Goal: Information Seeking & Learning: Check status

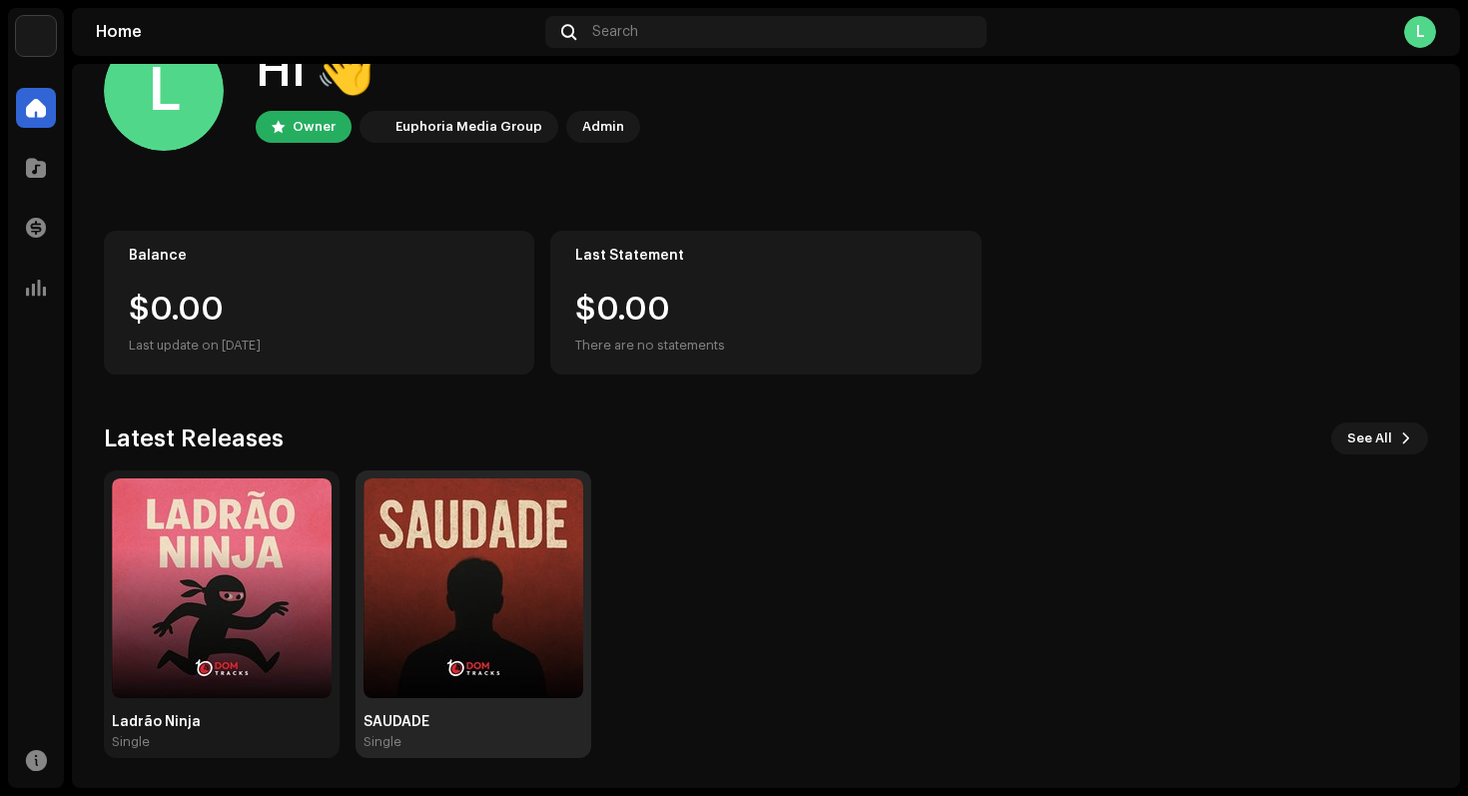
scroll to position [67, 0]
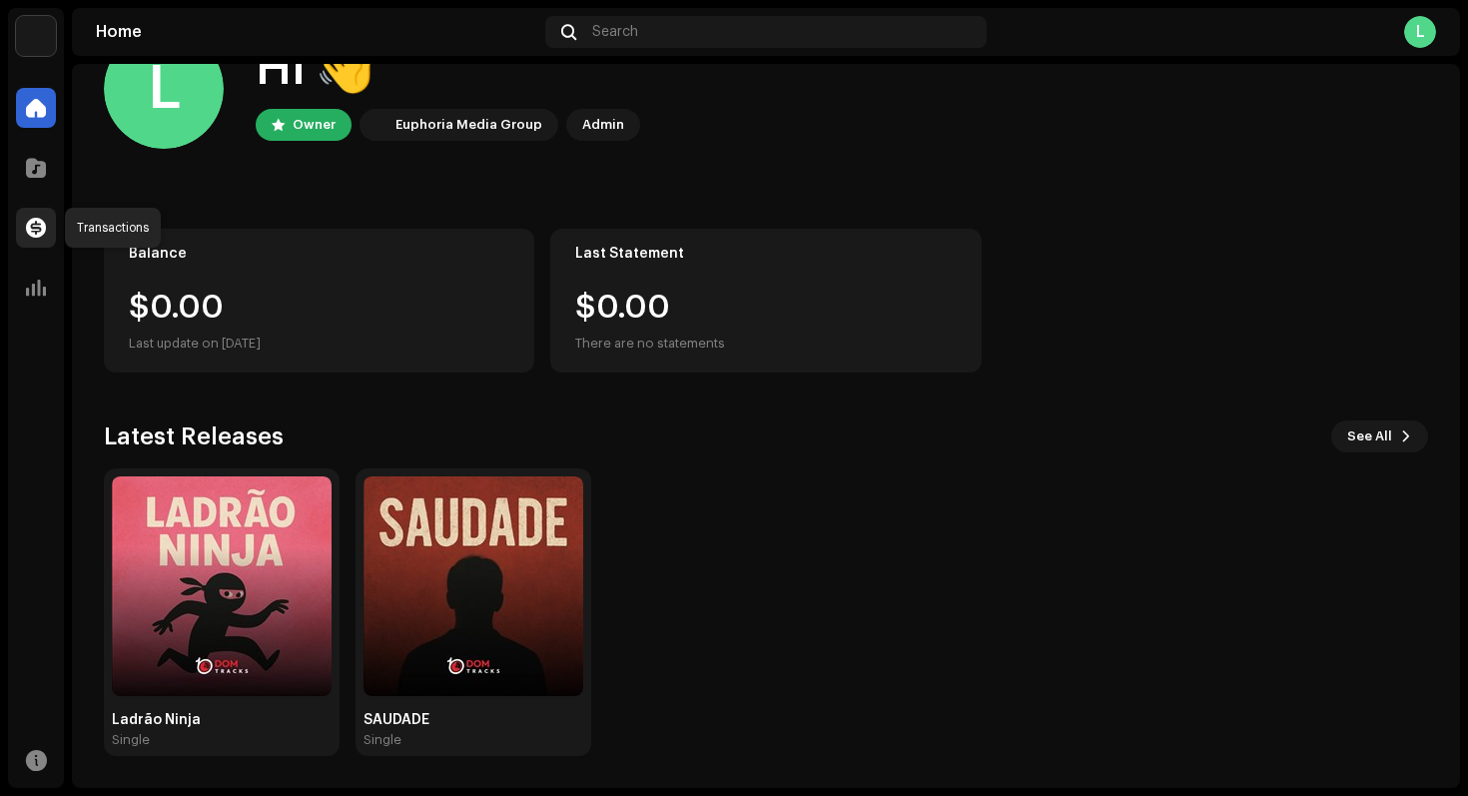
click at [39, 229] on span at bounding box center [36, 228] width 20 height 16
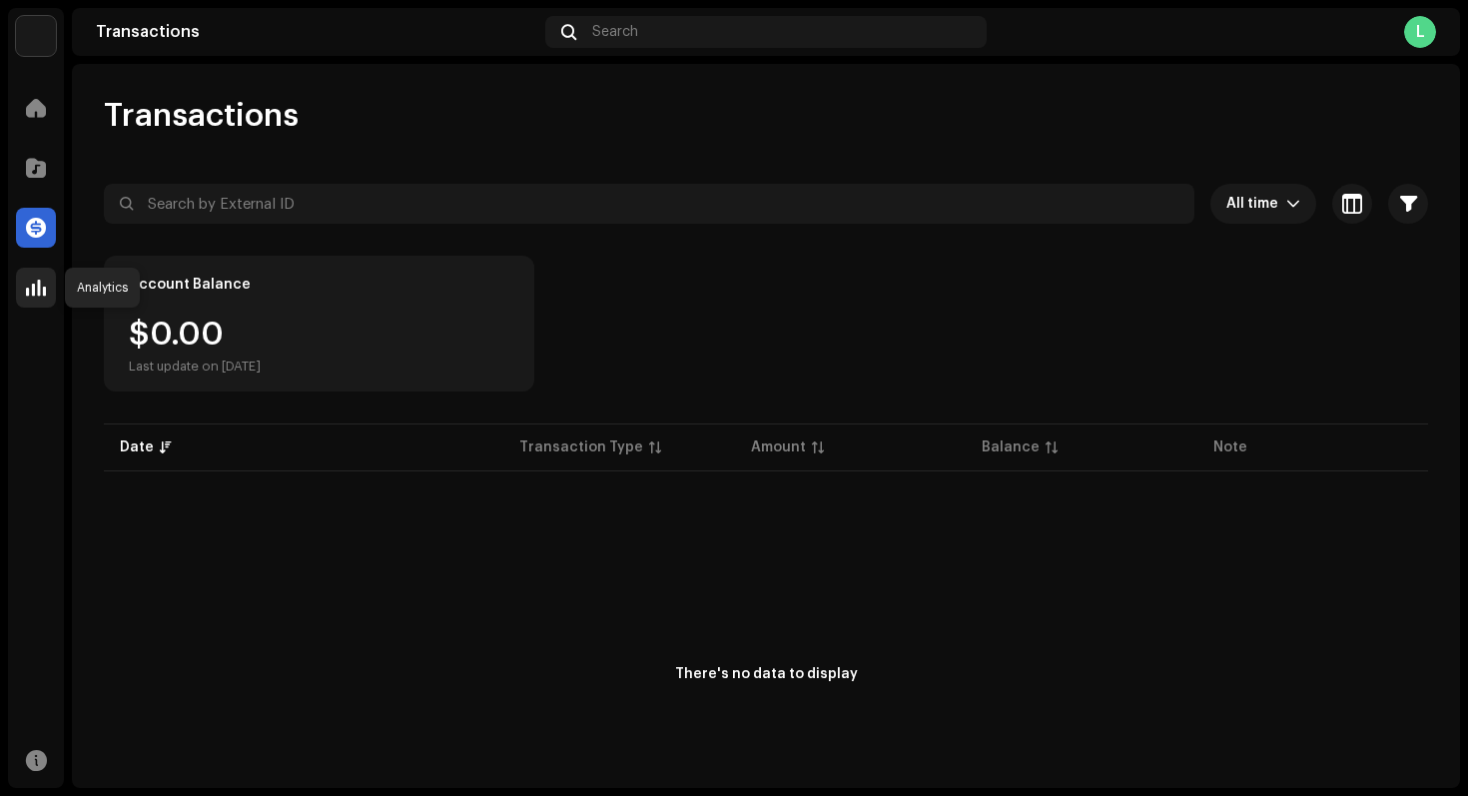
click at [38, 283] on span at bounding box center [36, 288] width 20 height 16
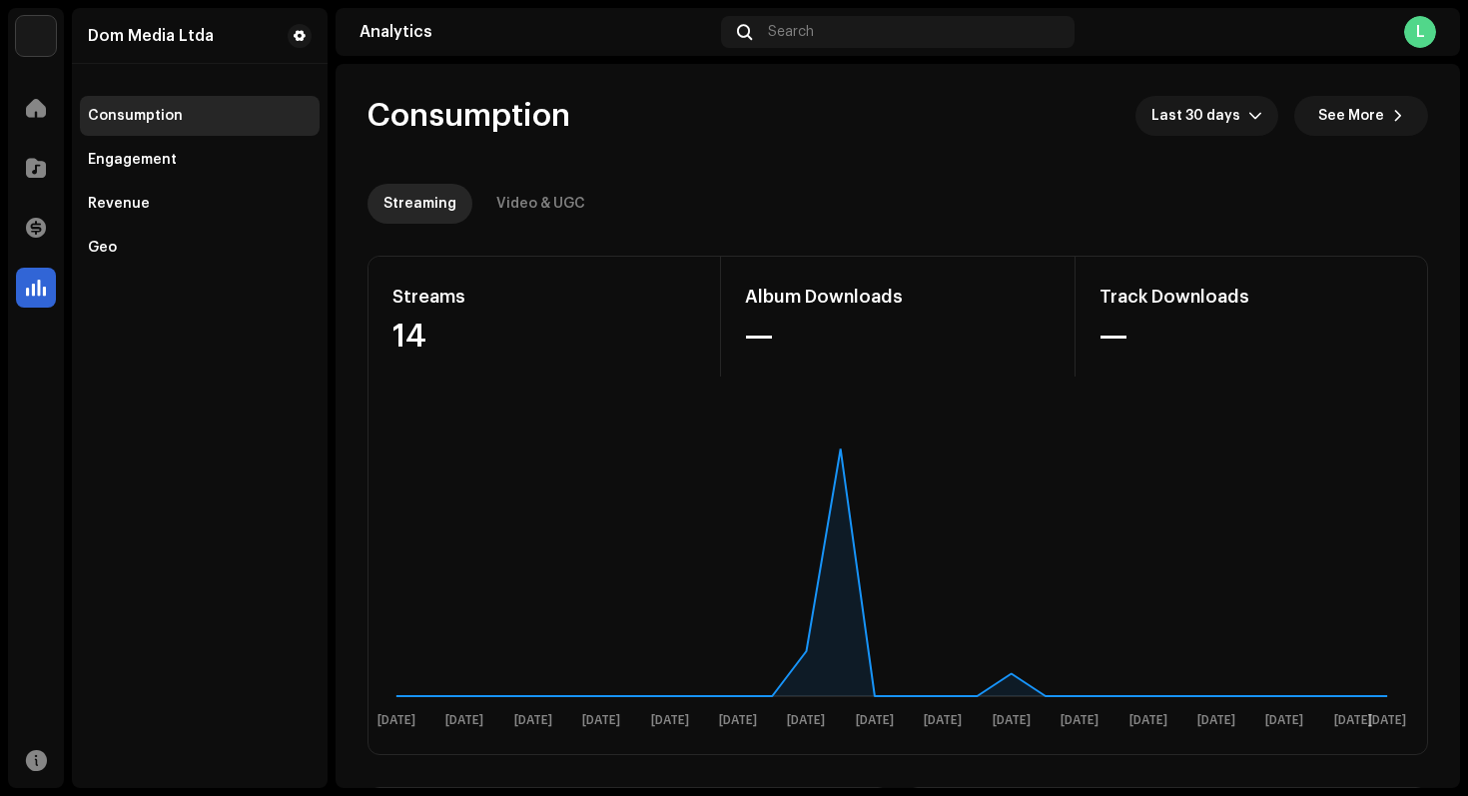
drag, startPoint x: 471, startPoint y: 222, endPoint x: 482, endPoint y: 216, distance: 12.5
click at [471, 222] on div "Streaming Video & UGC" at bounding box center [898, 204] width 1061 height 40
click at [491, 213] on p-tab "Video & UGC" at bounding box center [540, 204] width 121 height 40
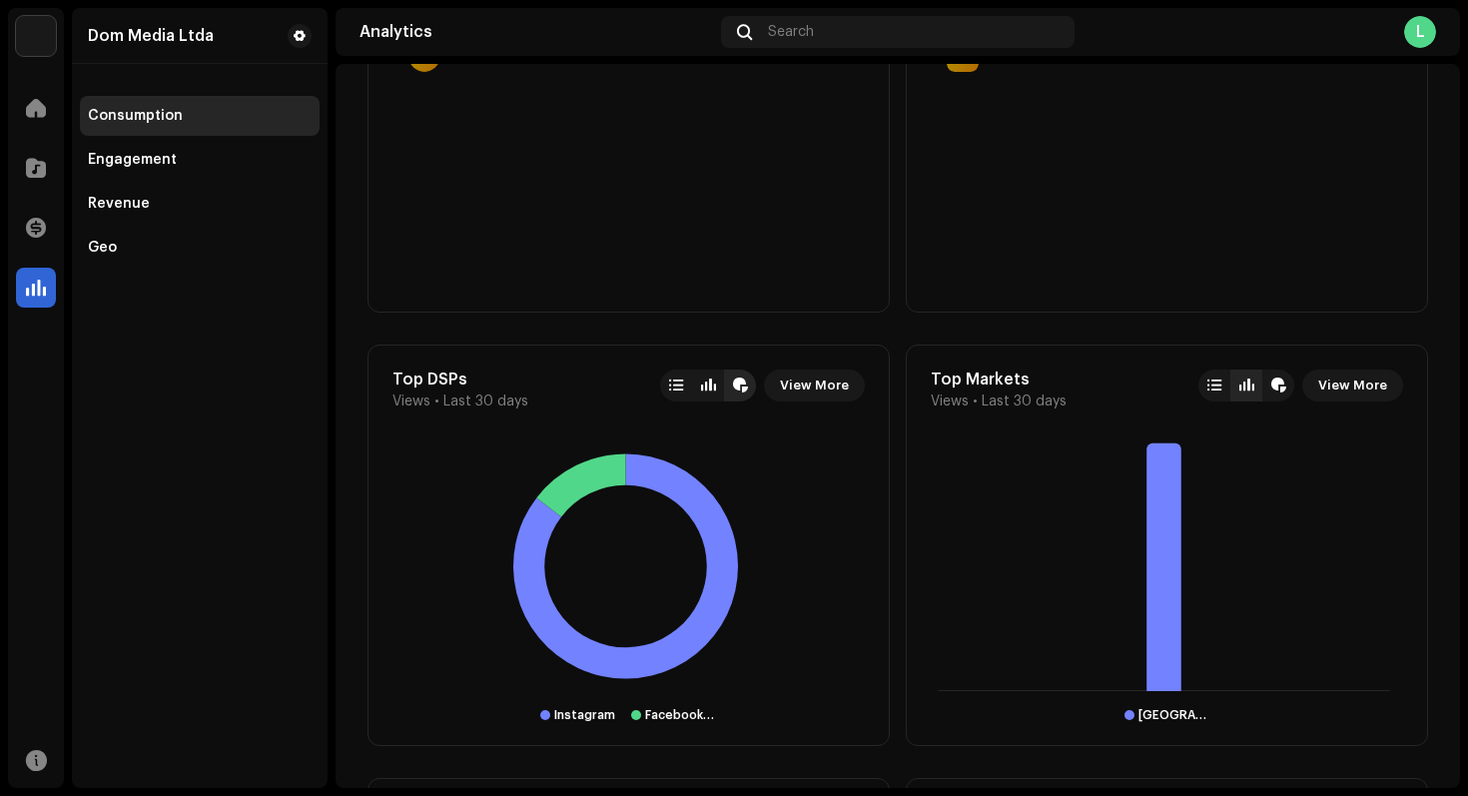
scroll to position [1417, 0]
